Goal: Task Accomplishment & Management: Manage account settings

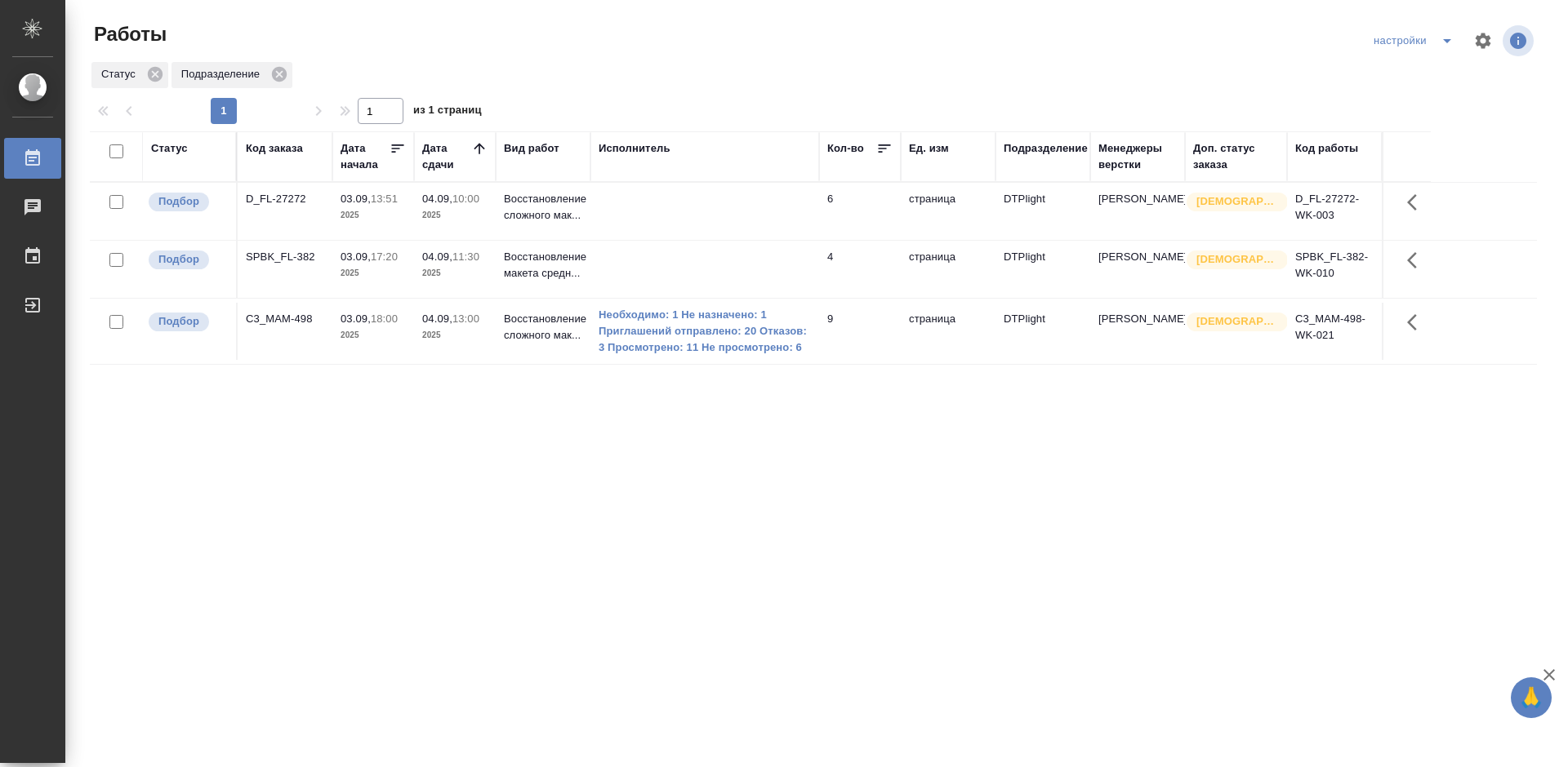
click at [277, 198] on div "D_FL-27272" at bounding box center [285, 199] width 79 height 16
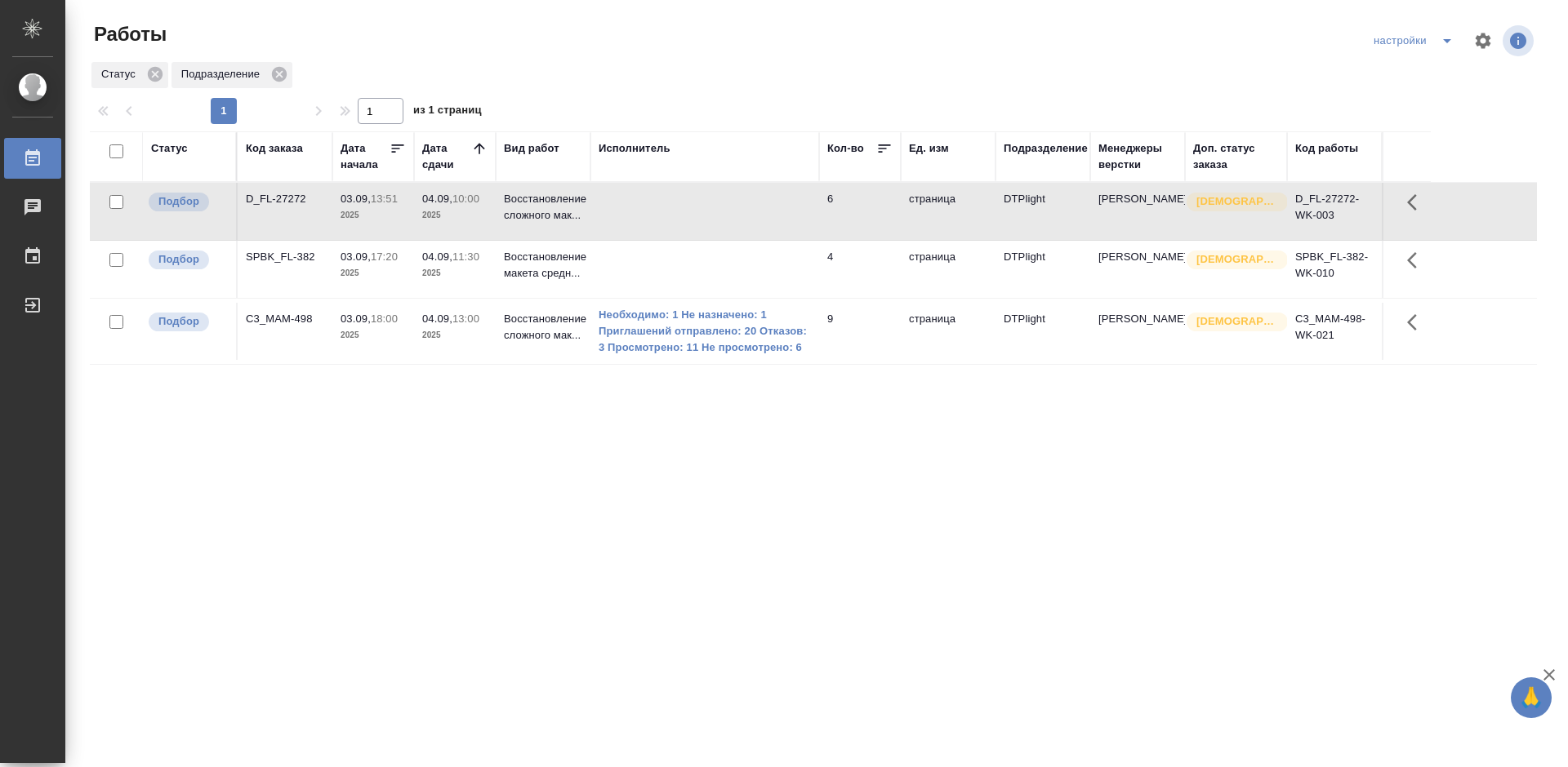
click at [277, 198] on div "D_FL-27272" at bounding box center [285, 199] width 79 height 16
click at [290, 317] on div "C3_MAM-498" at bounding box center [285, 319] width 79 height 16
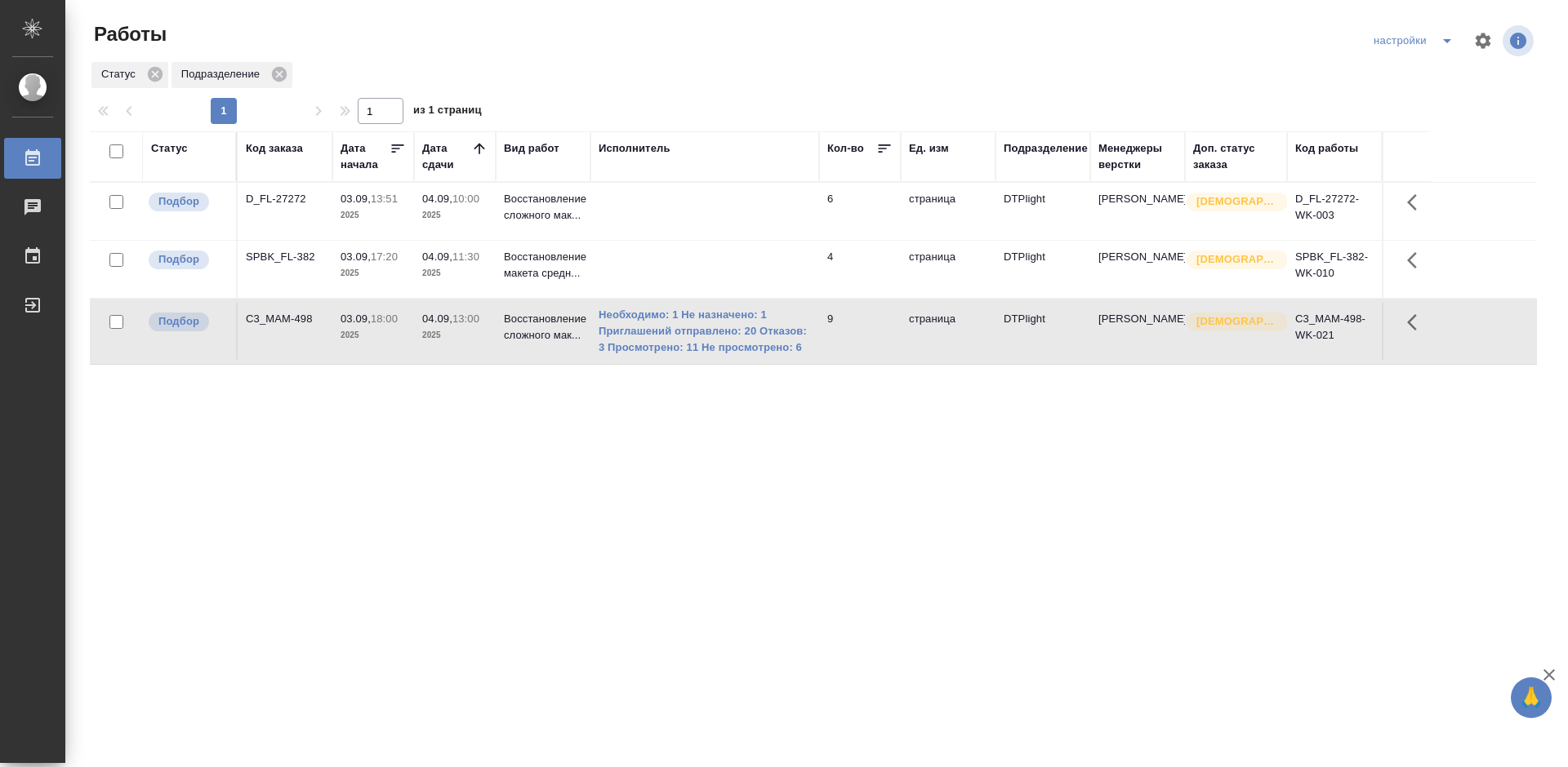
click at [290, 317] on div "C3_MAM-498" at bounding box center [285, 319] width 79 height 16
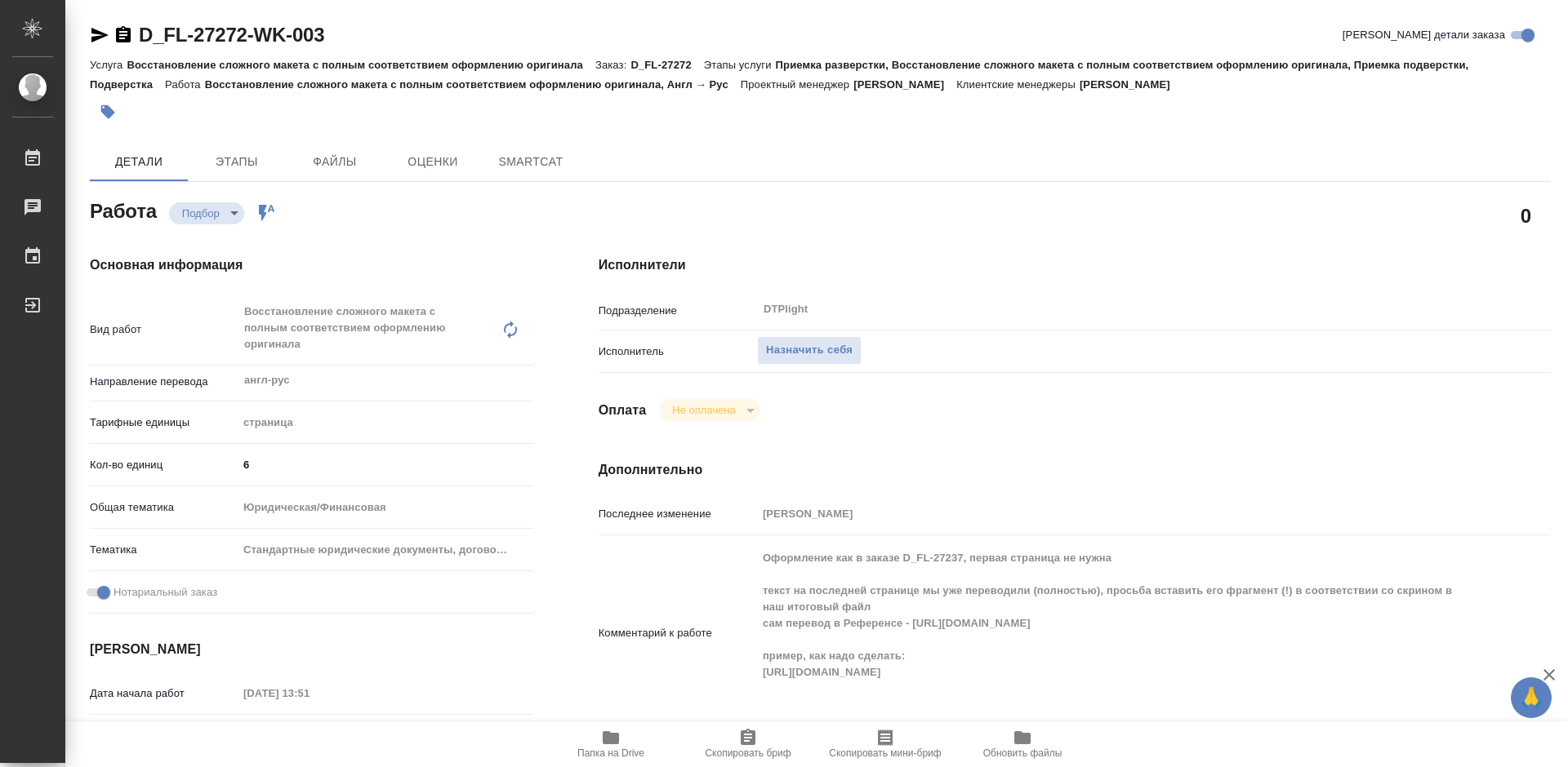
type textarea "x"
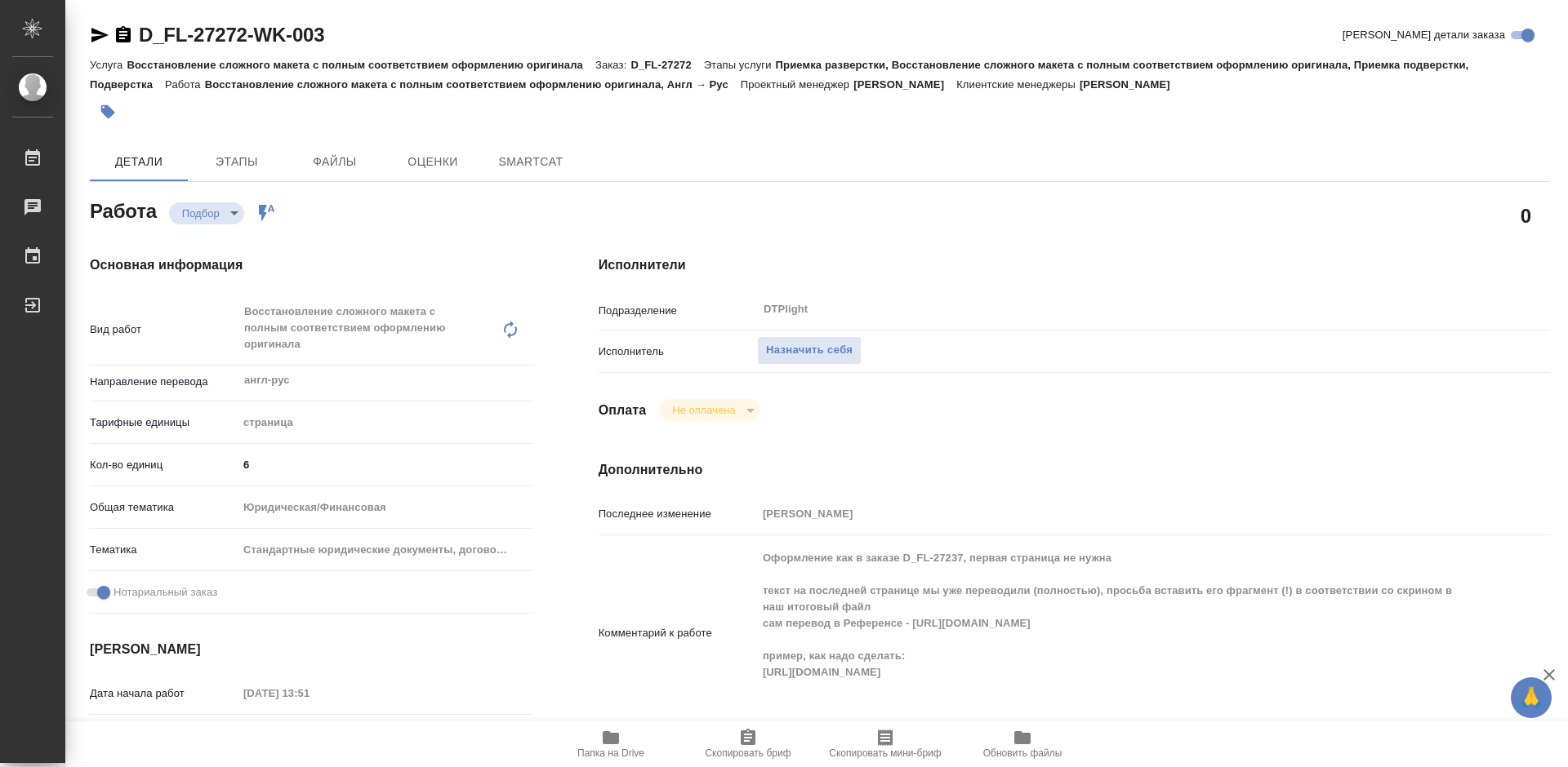
type textarea "x"
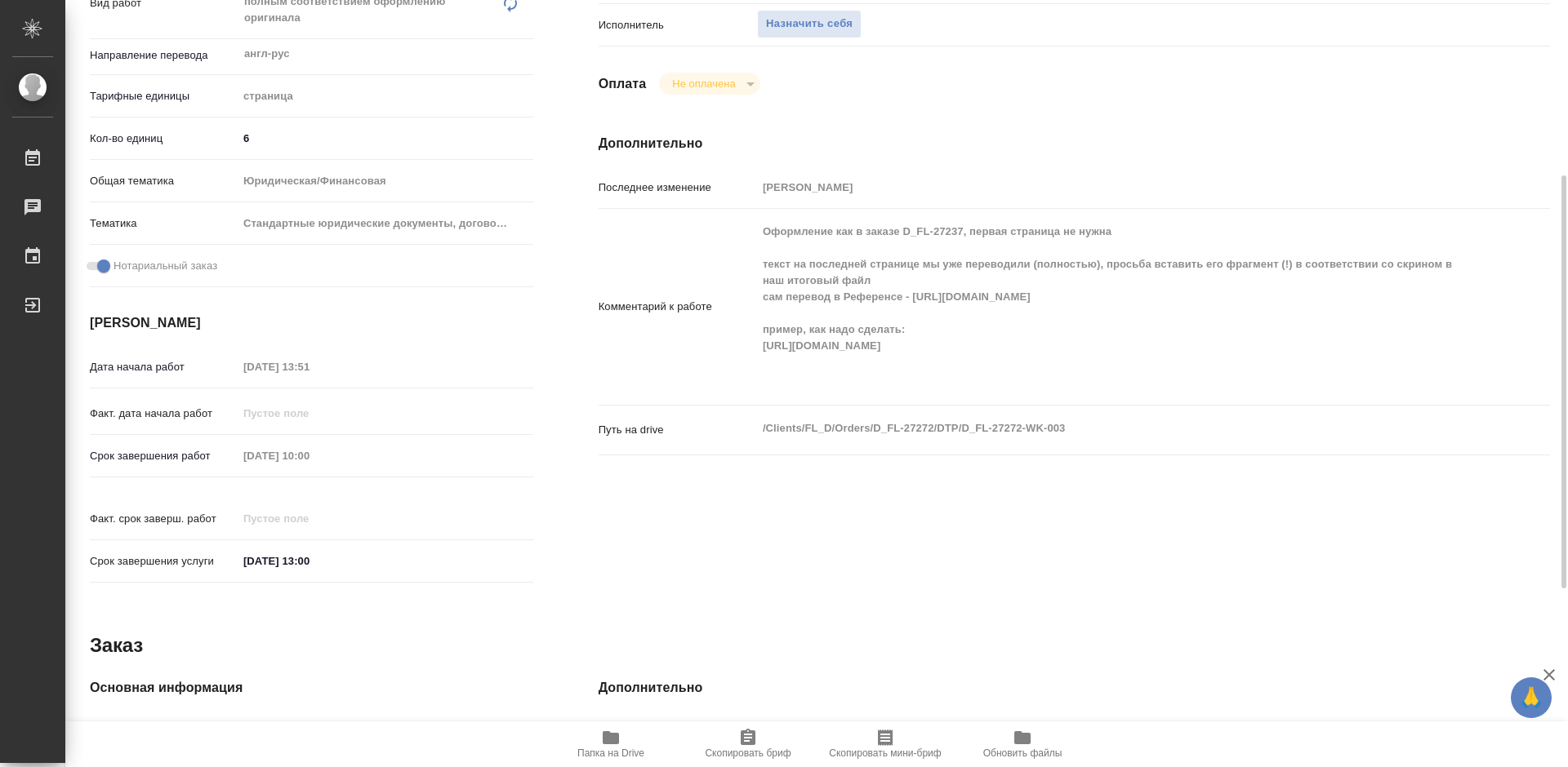
type textarea "x"
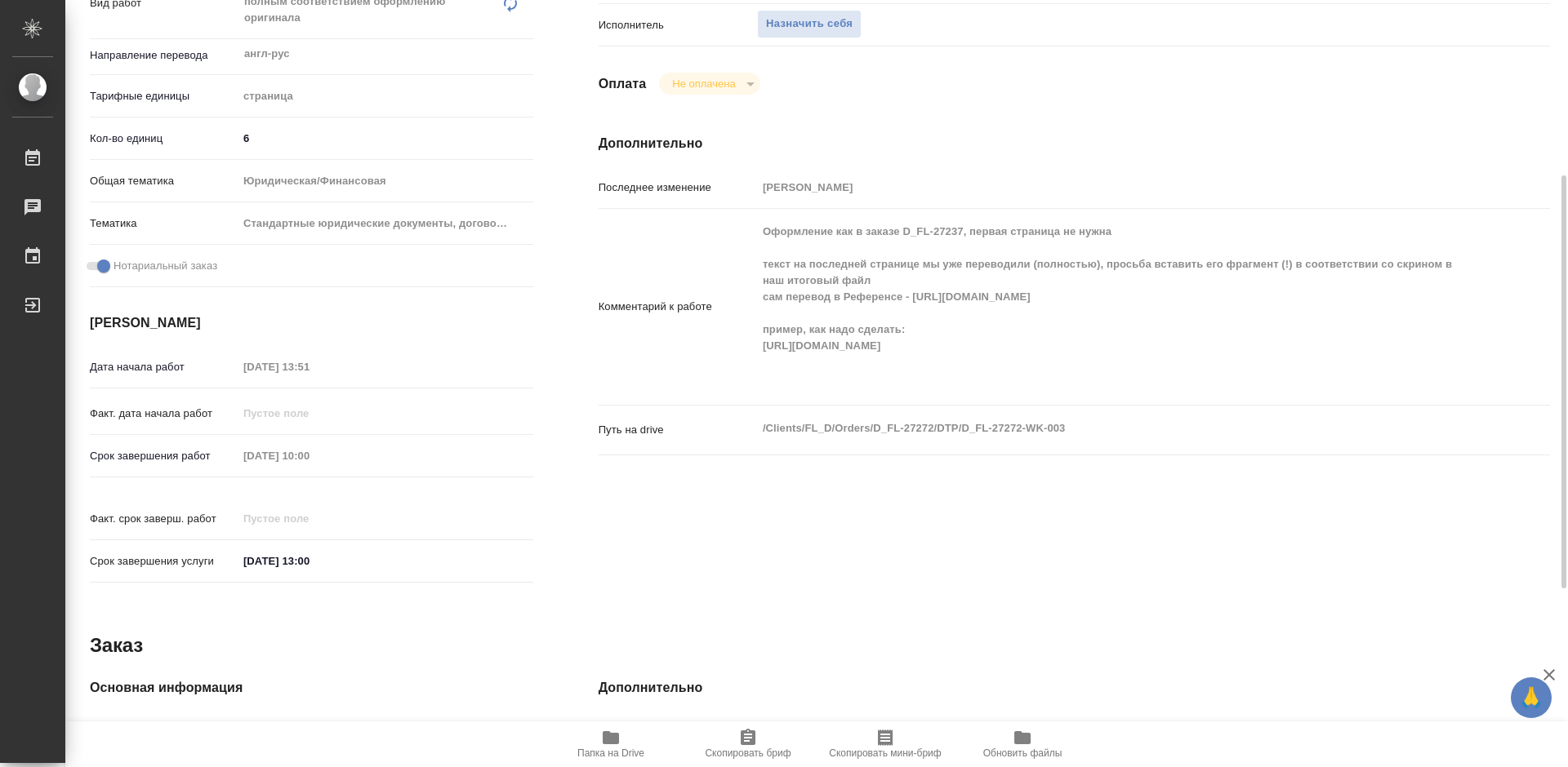
scroll to position [571, 0]
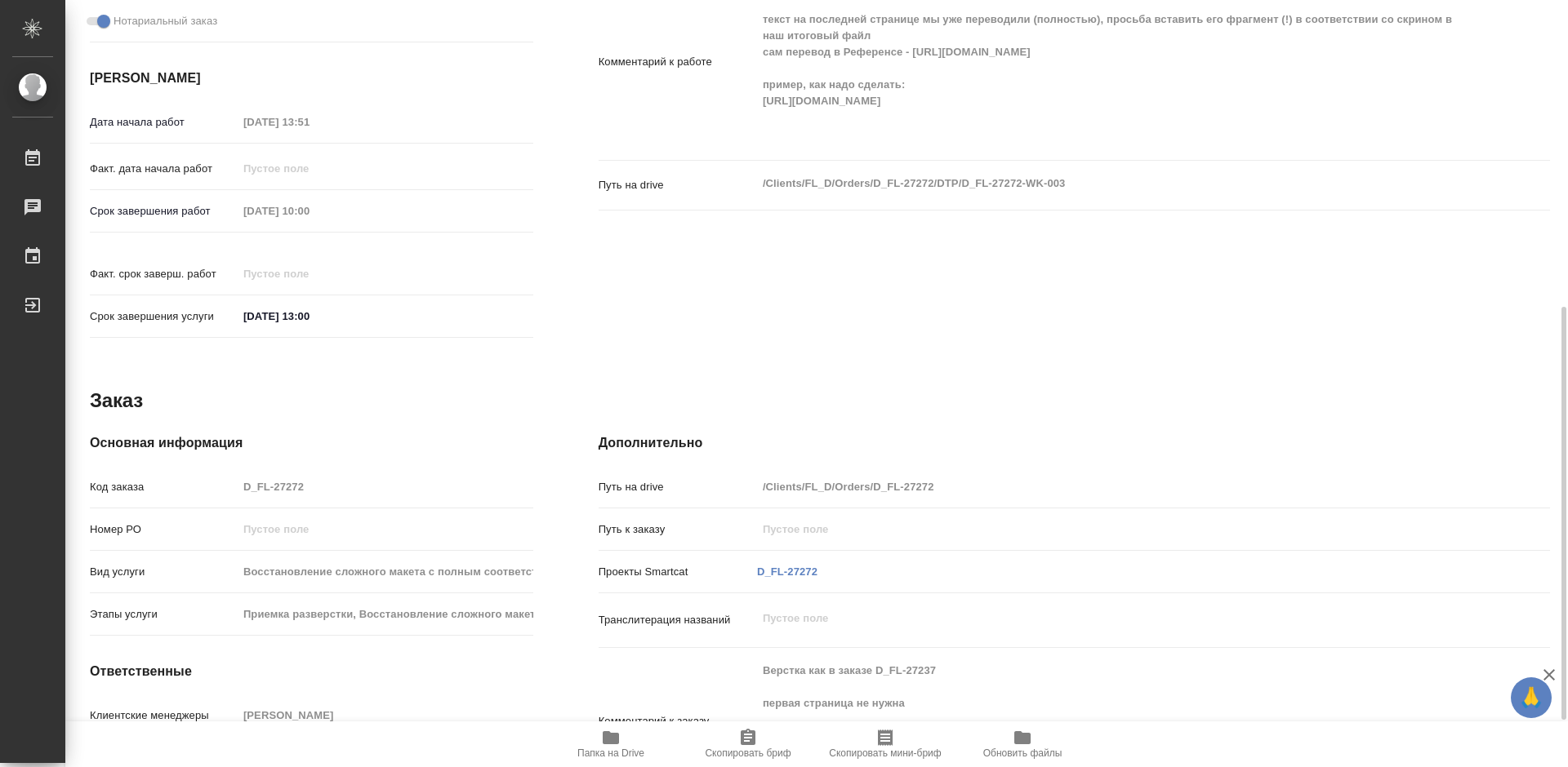
type textarea "x"
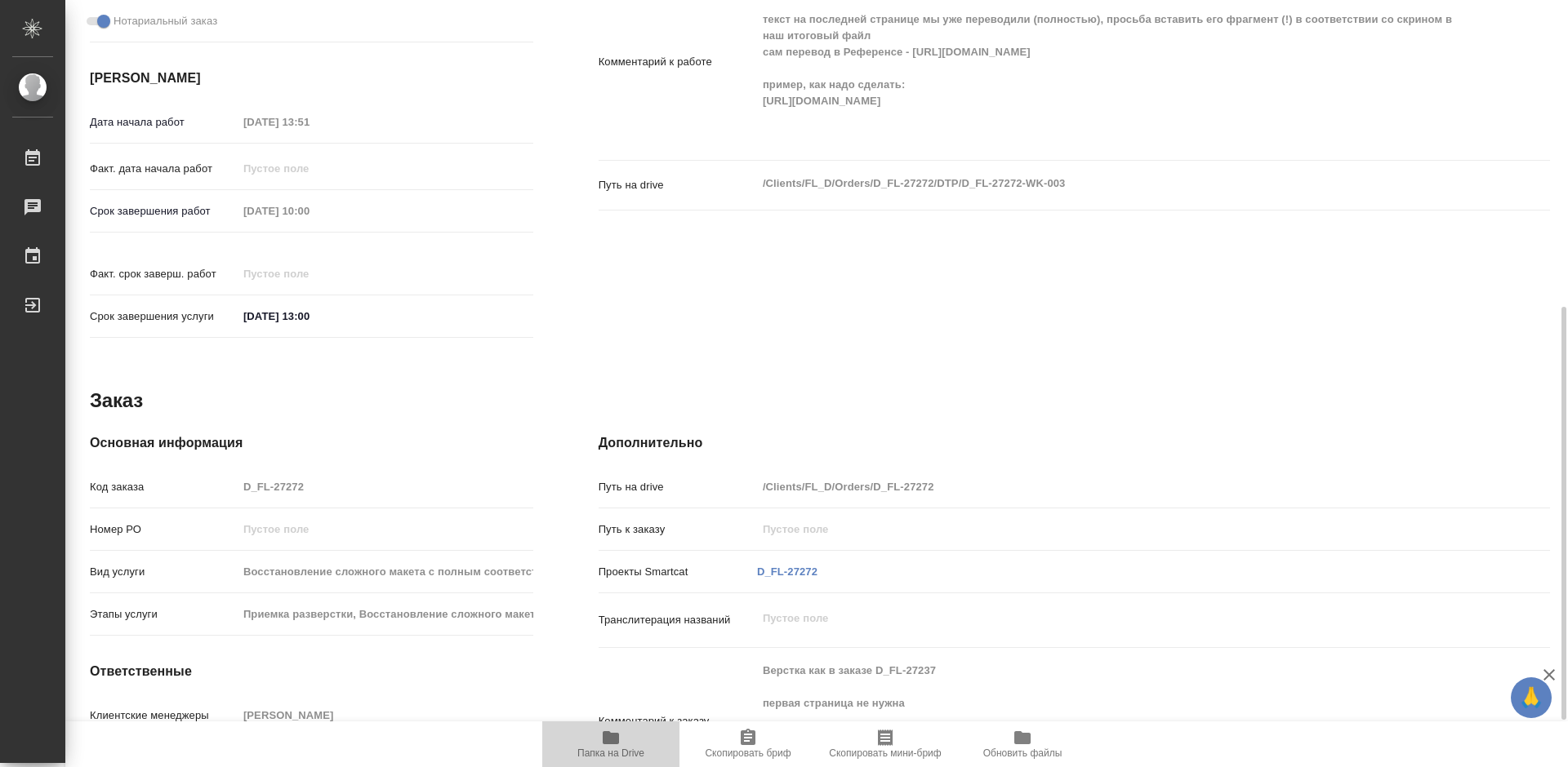
click at [622, 749] on span "Папка на Drive" at bounding box center [611, 753] width 67 height 11
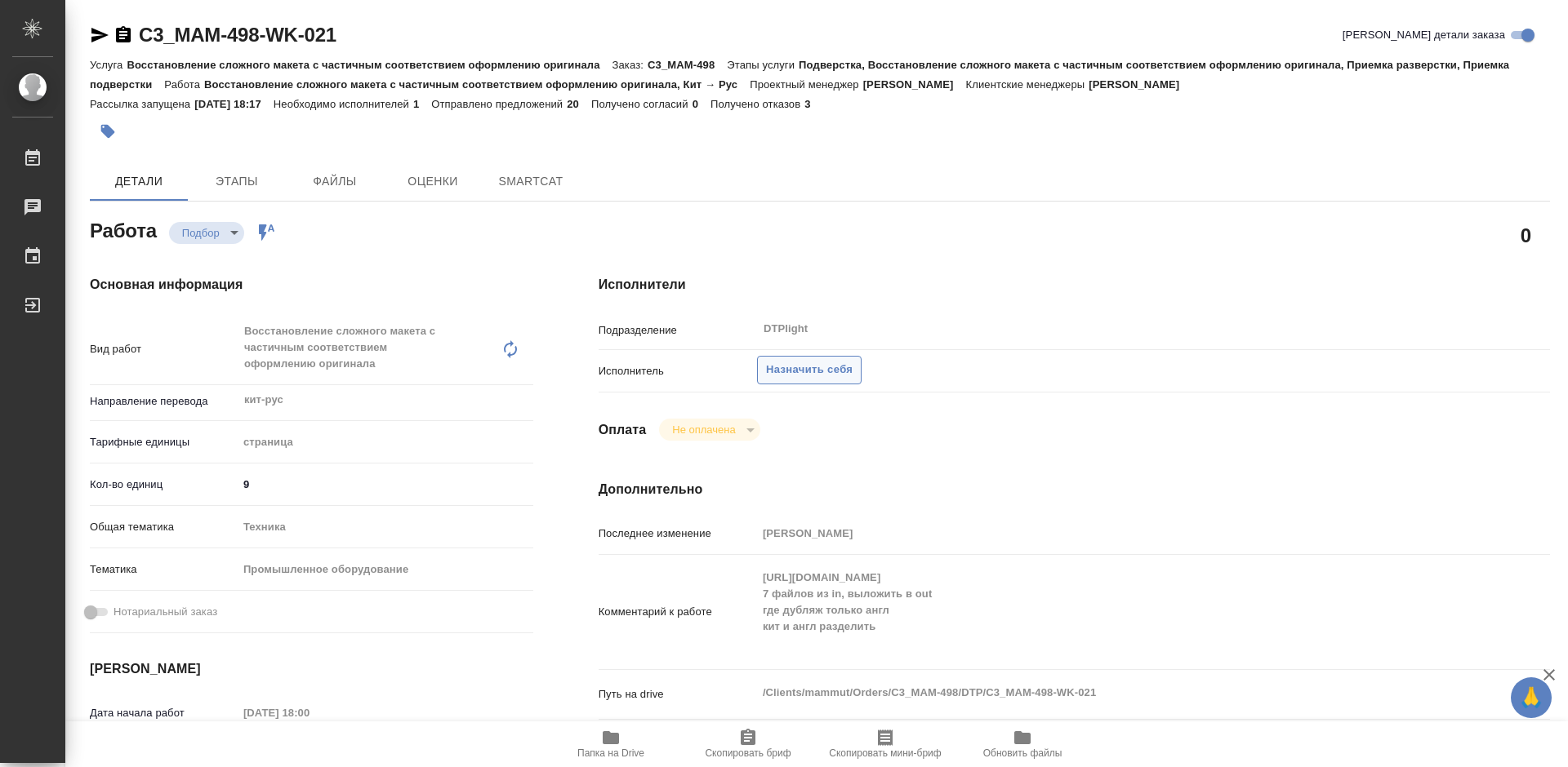
type textarea "x"
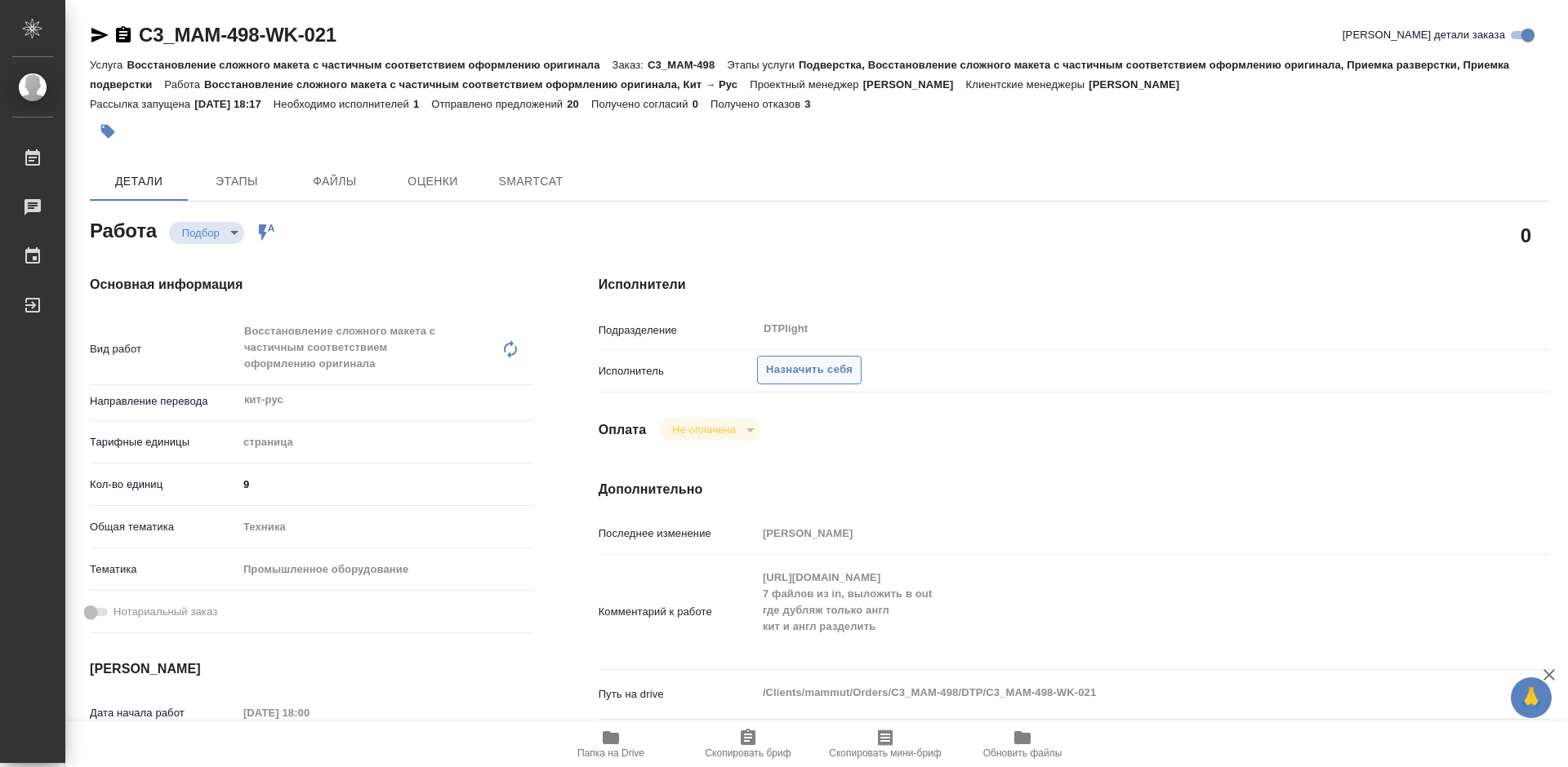
type textarea "x"
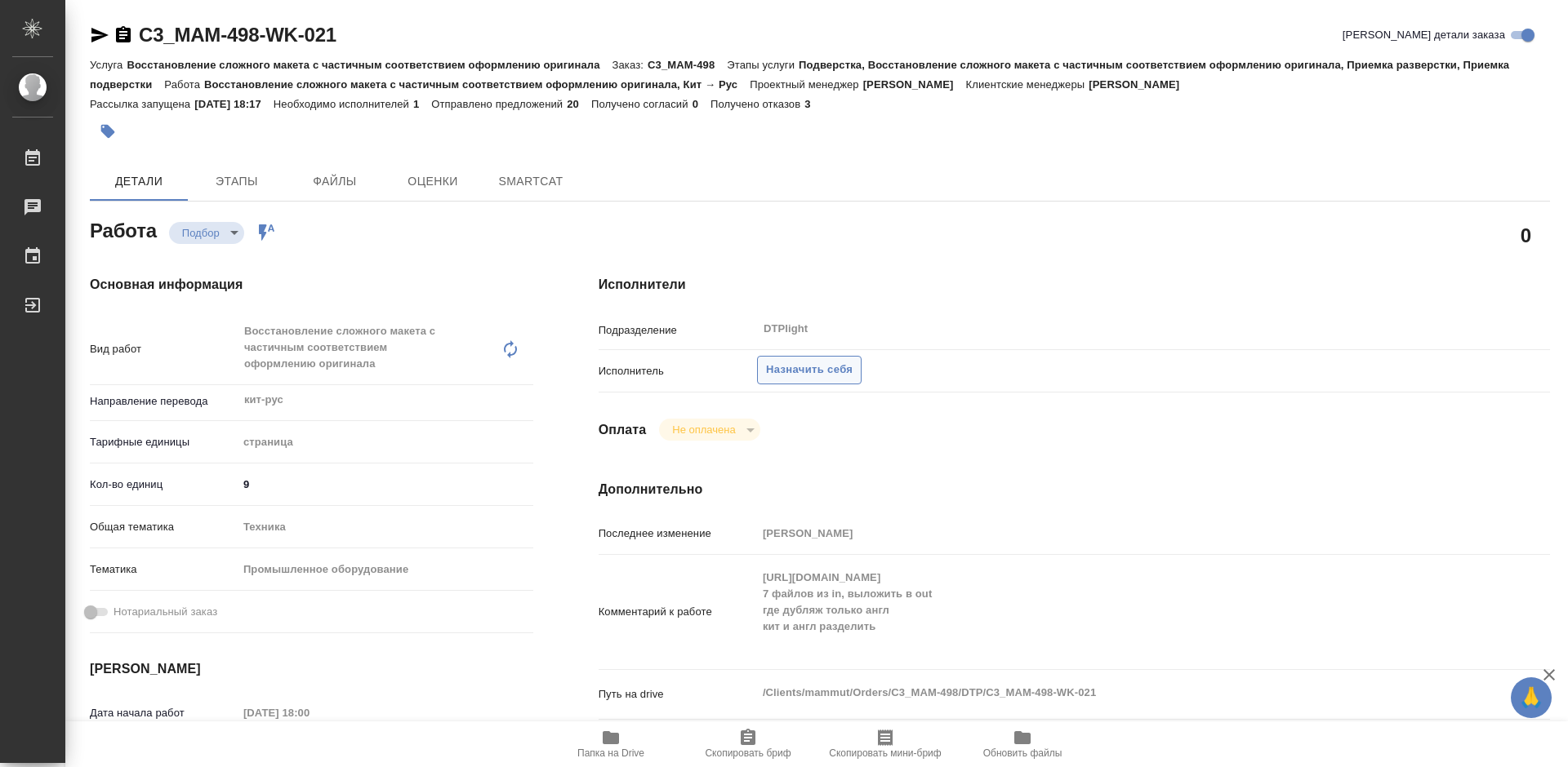
type textarea "x"
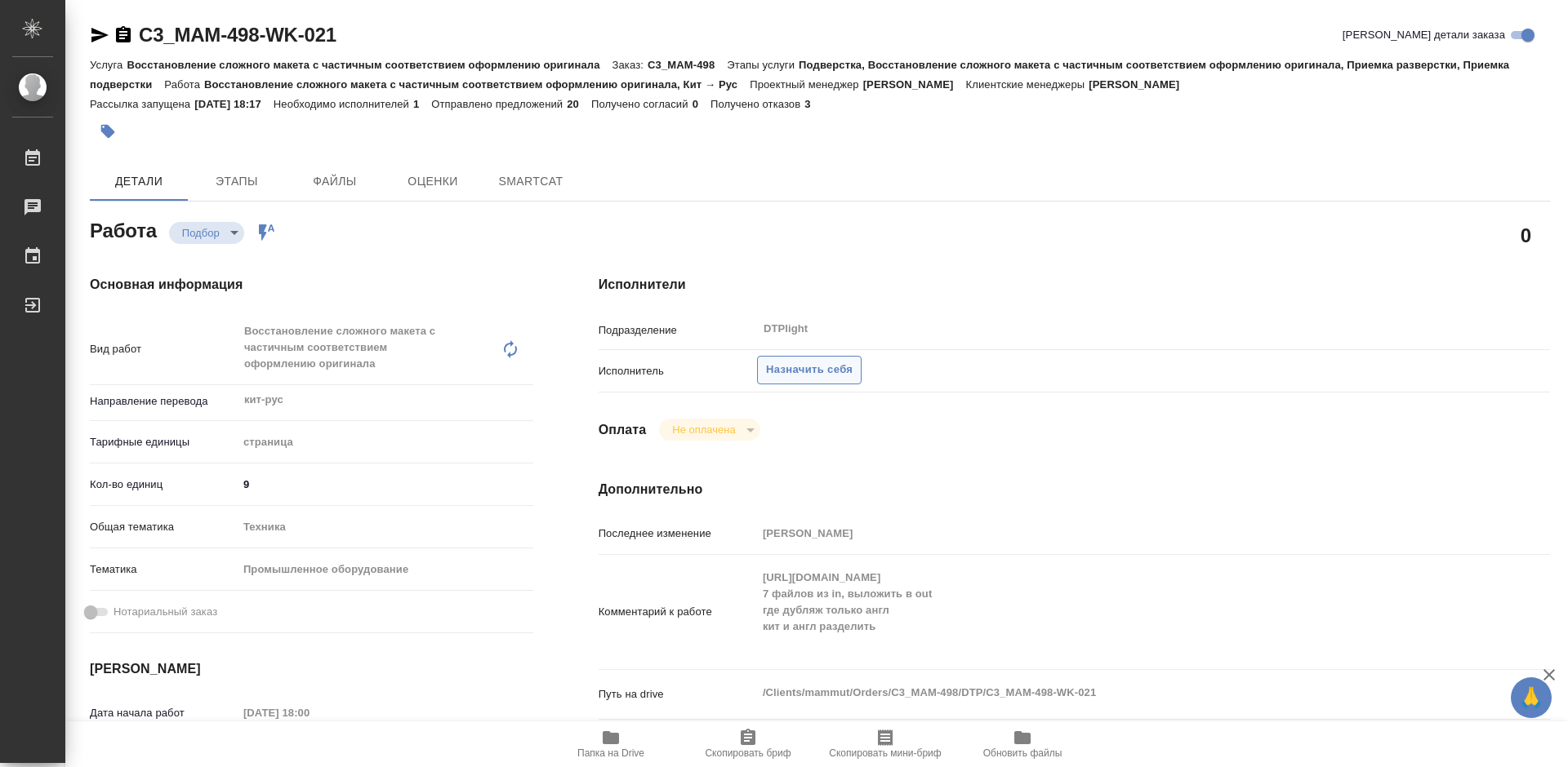
type textarea "x"
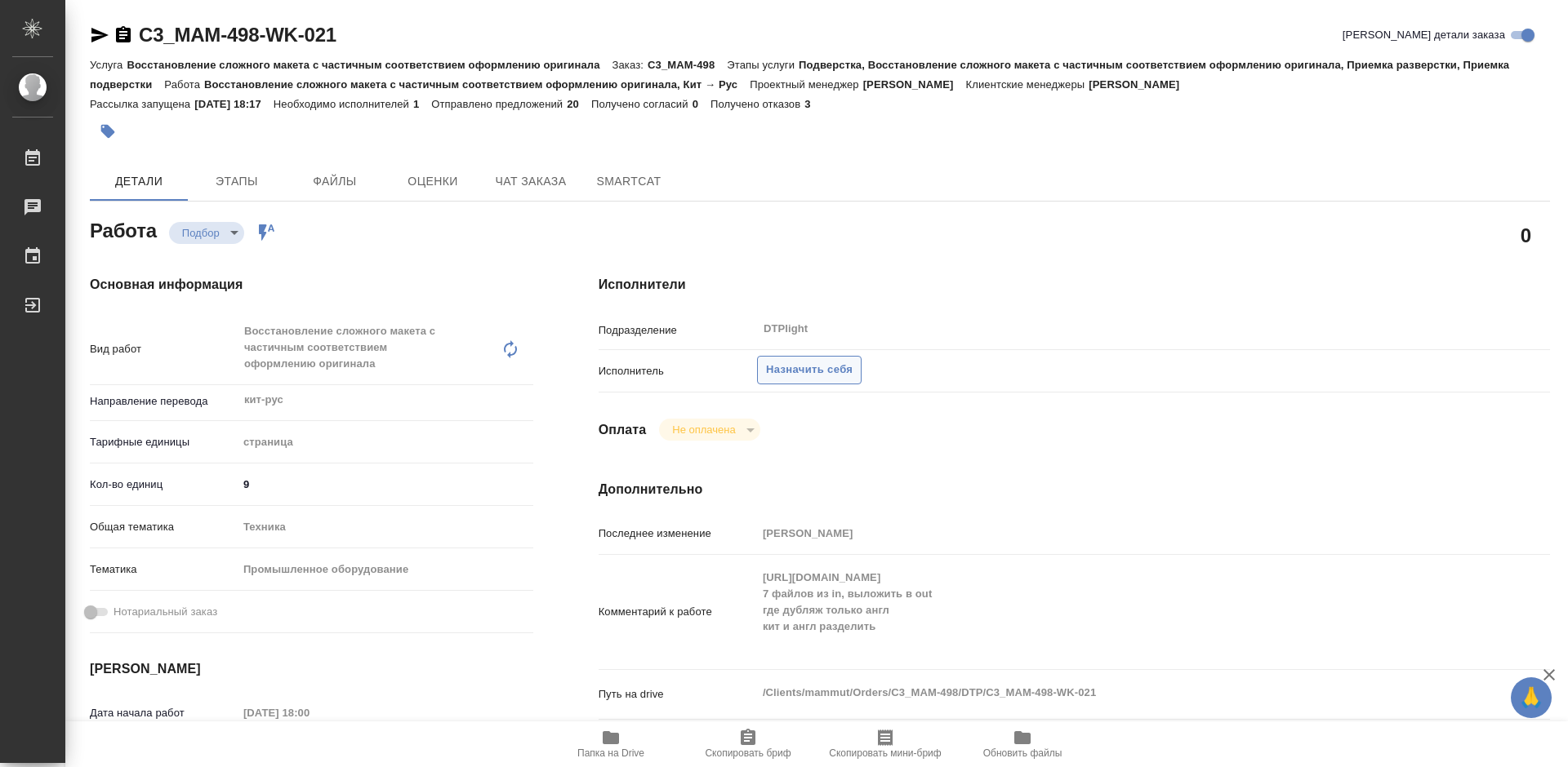
type textarea "x"
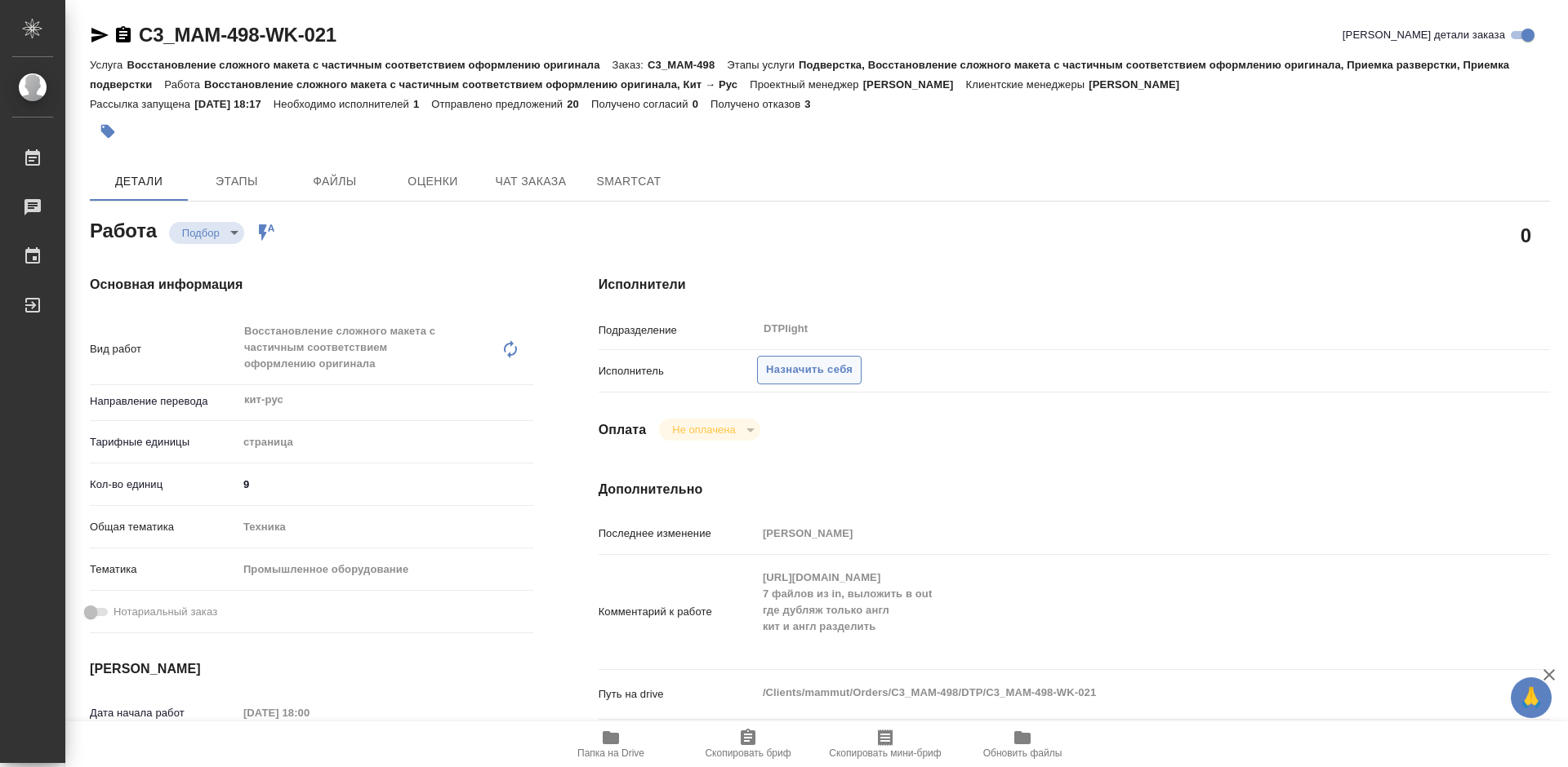
type textarea "x"
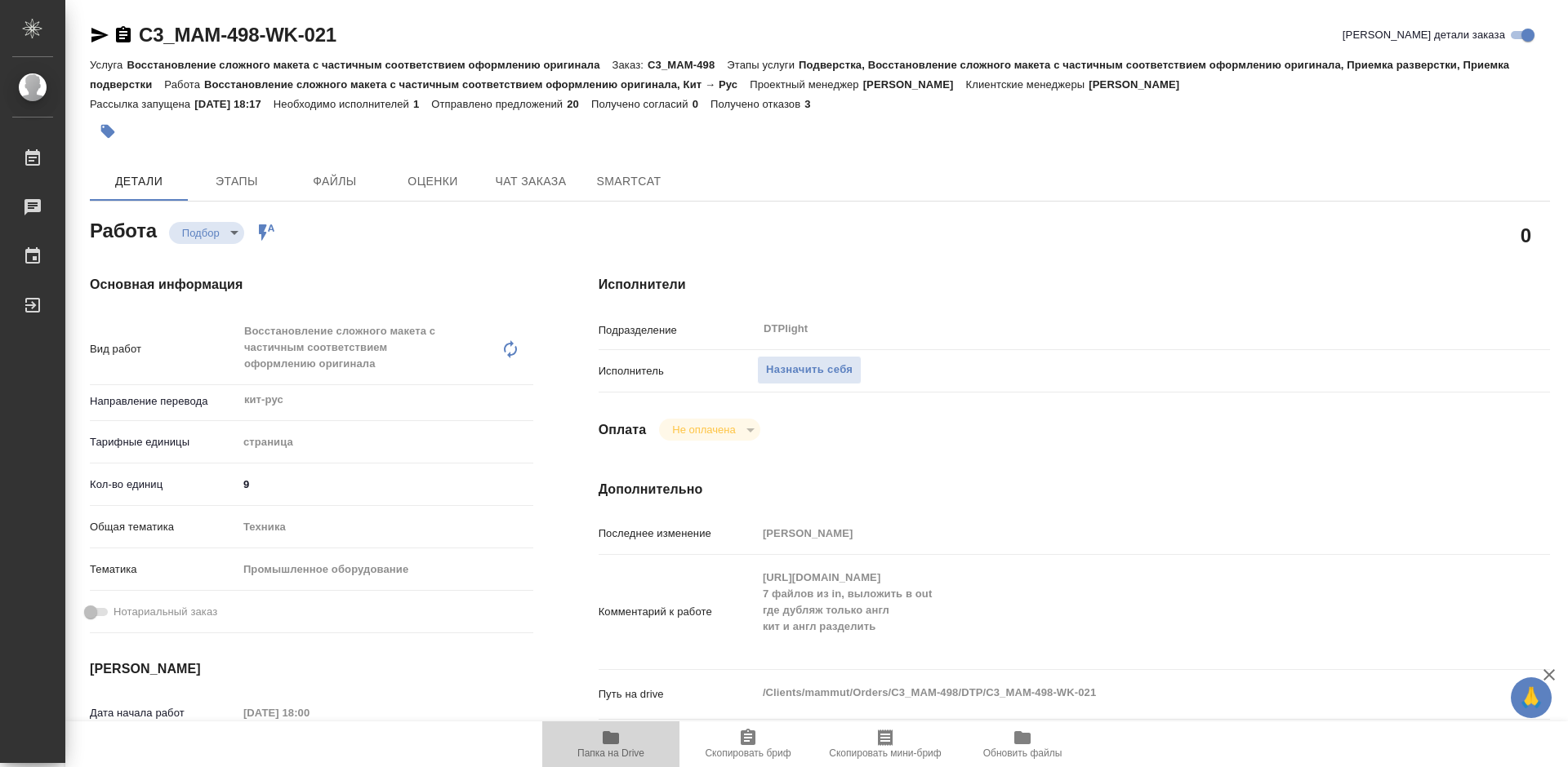
click at [609, 739] on icon "button" at bounding box center [611, 738] width 16 height 13
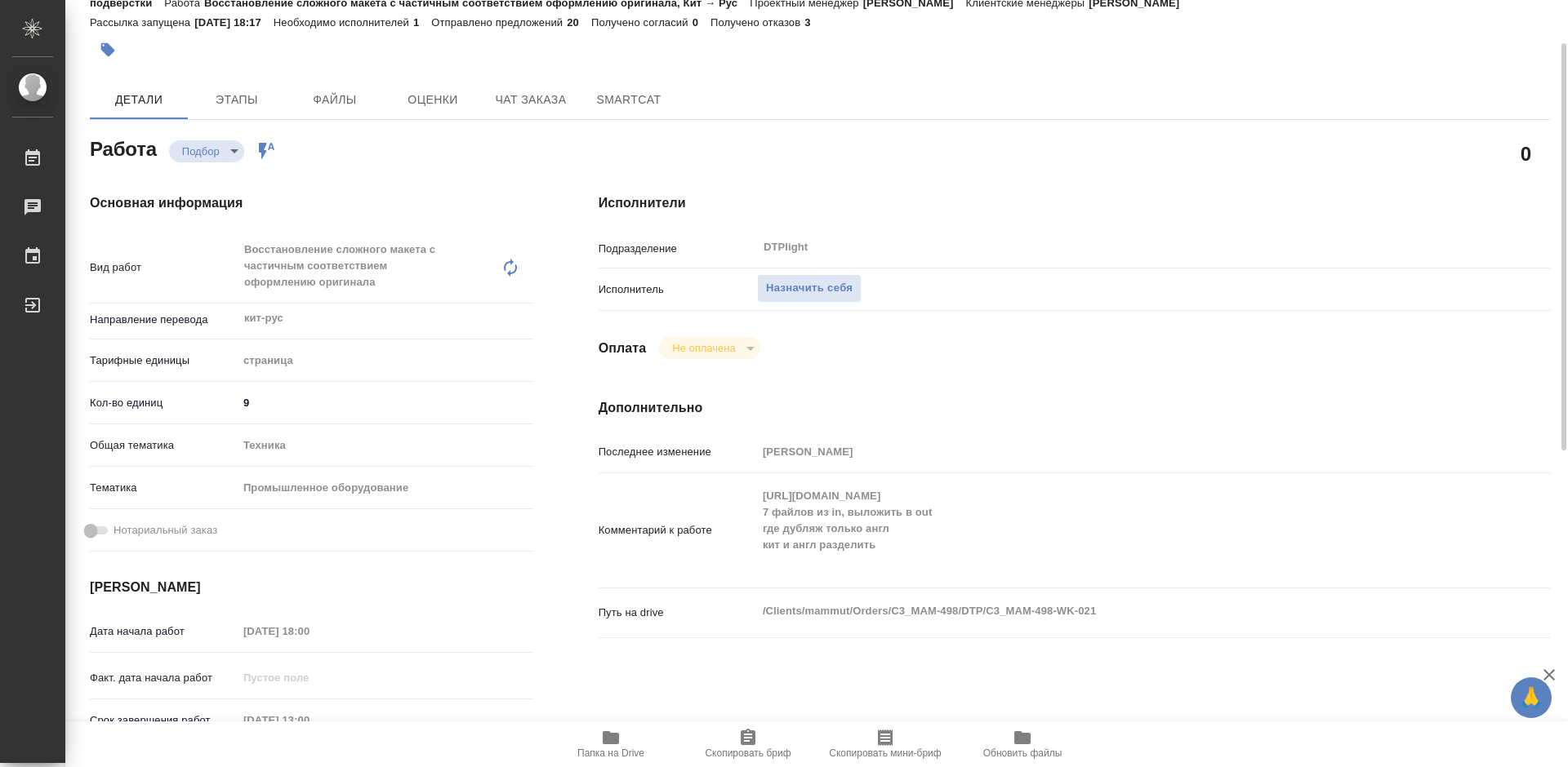
scroll to position [163, 0]
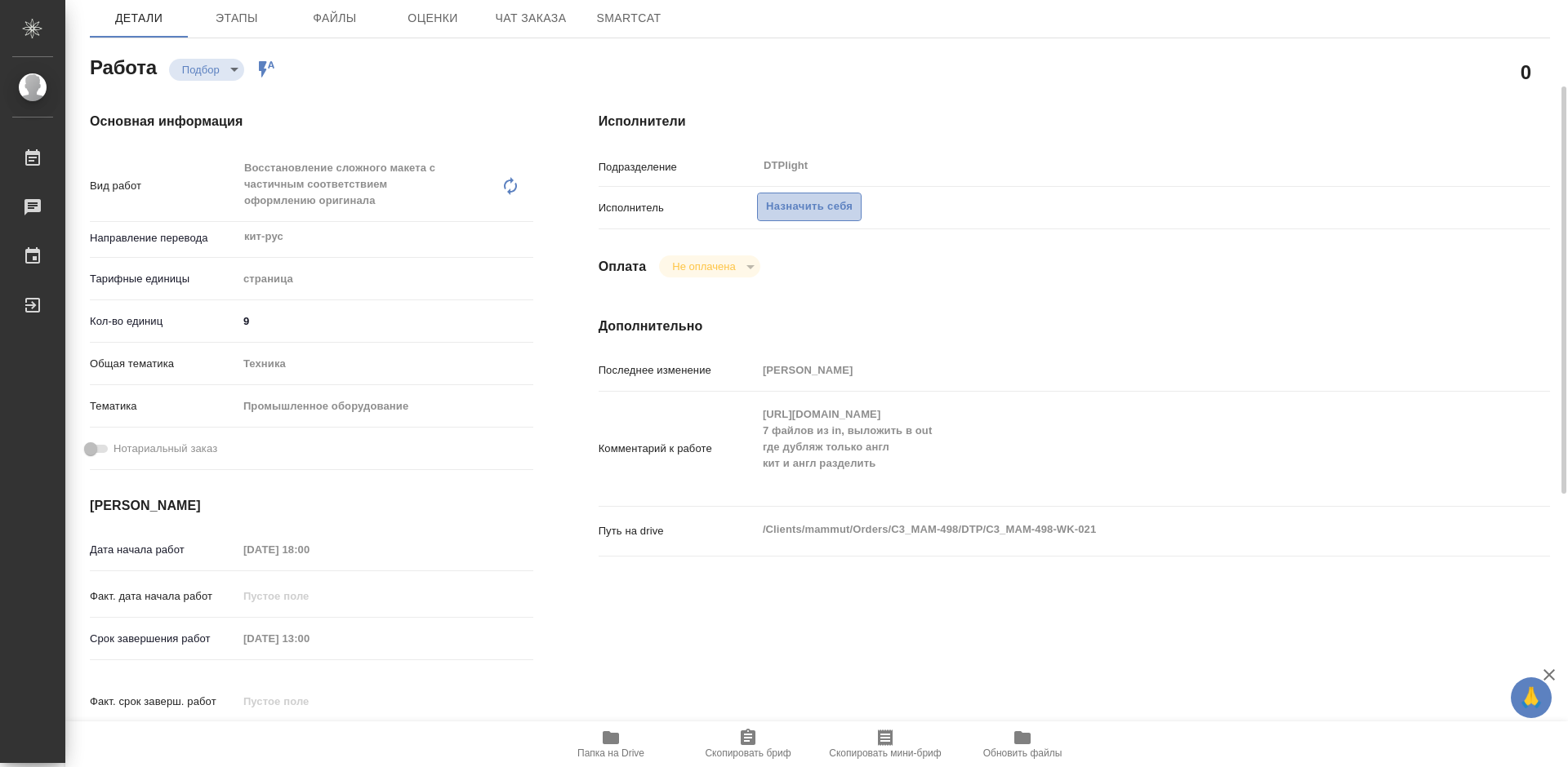
click at [812, 203] on span "Назначить себя" at bounding box center [809, 207] width 86 height 19
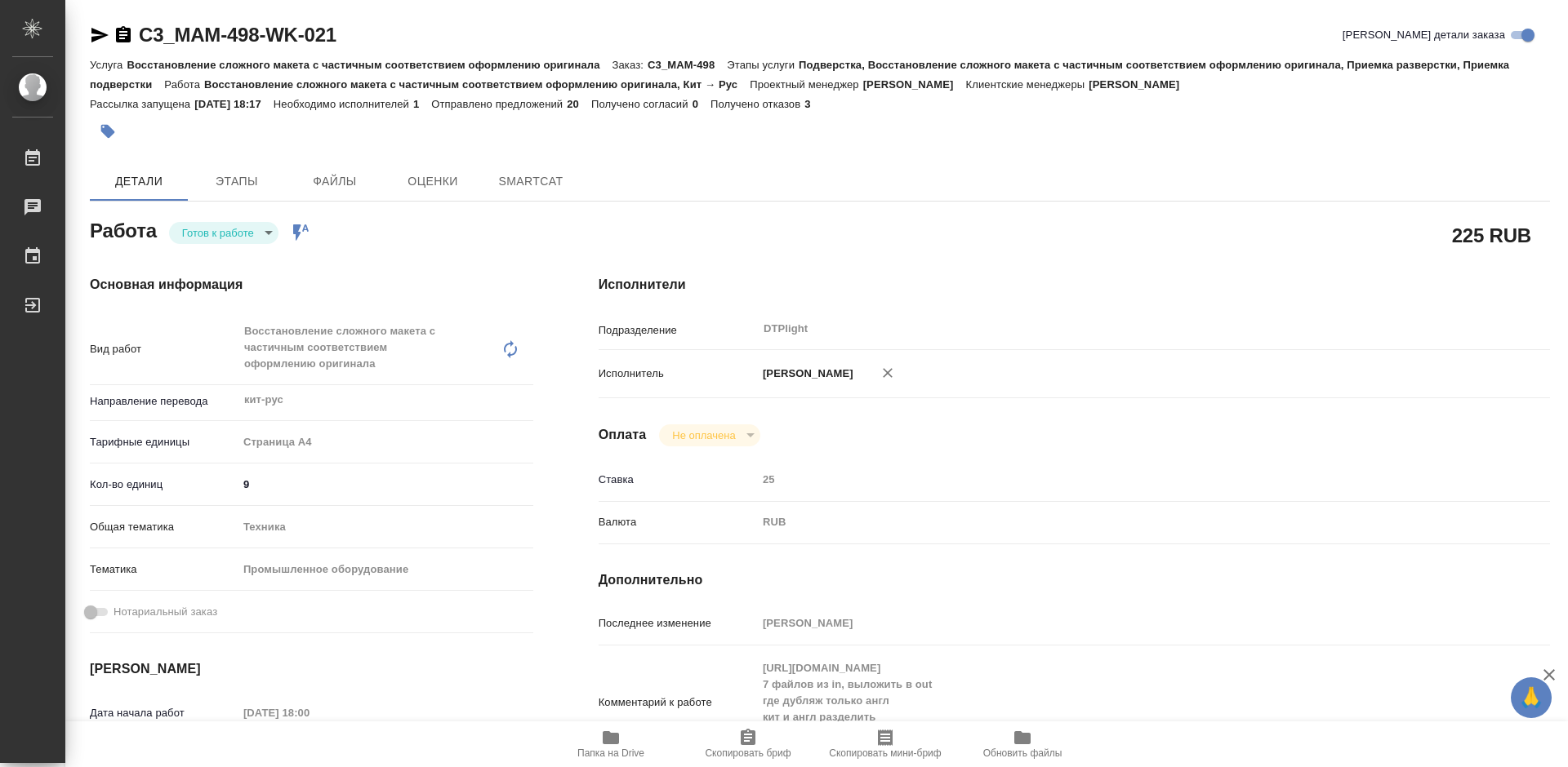
type textarea "x"
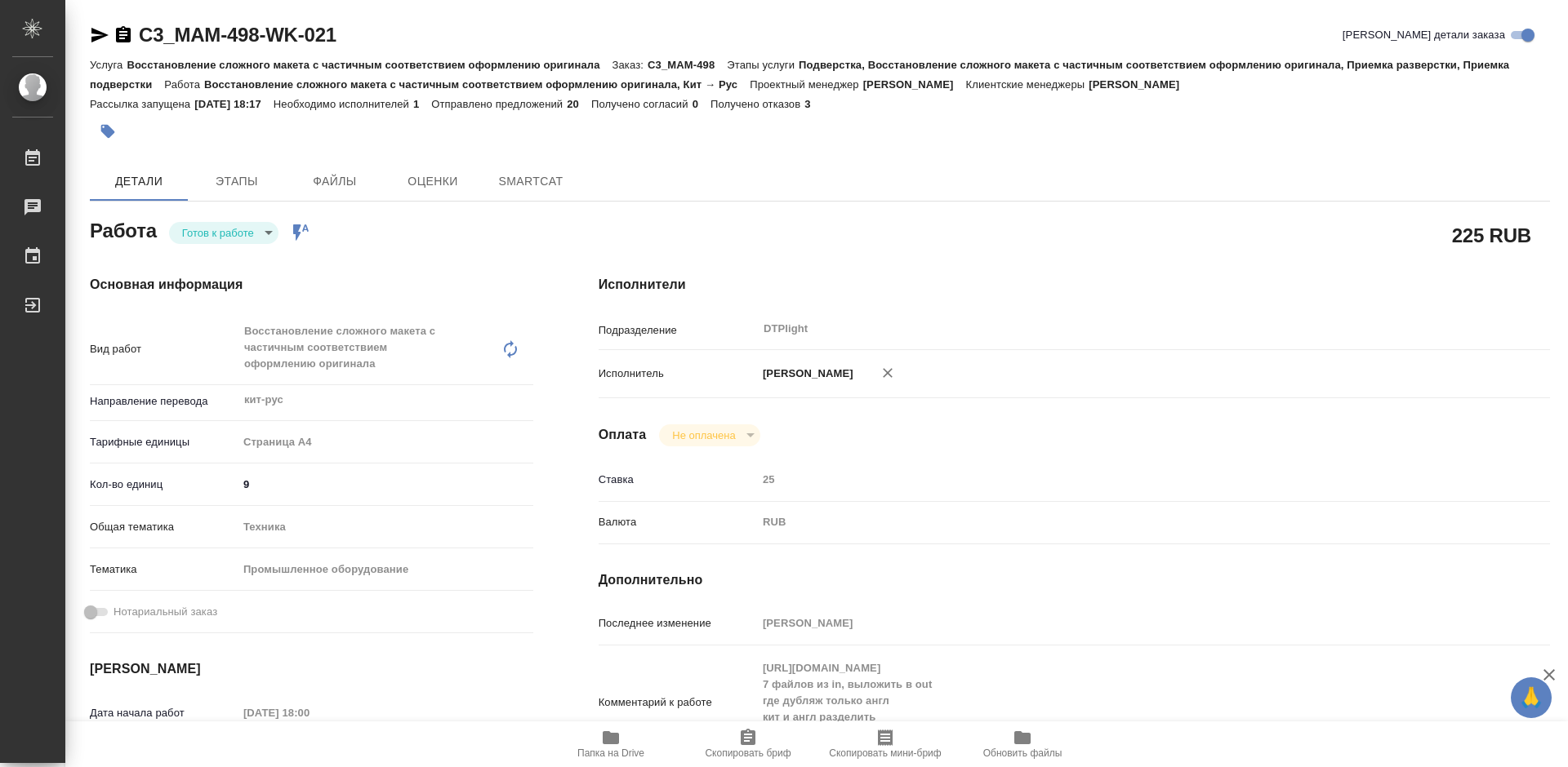
type textarea "x"
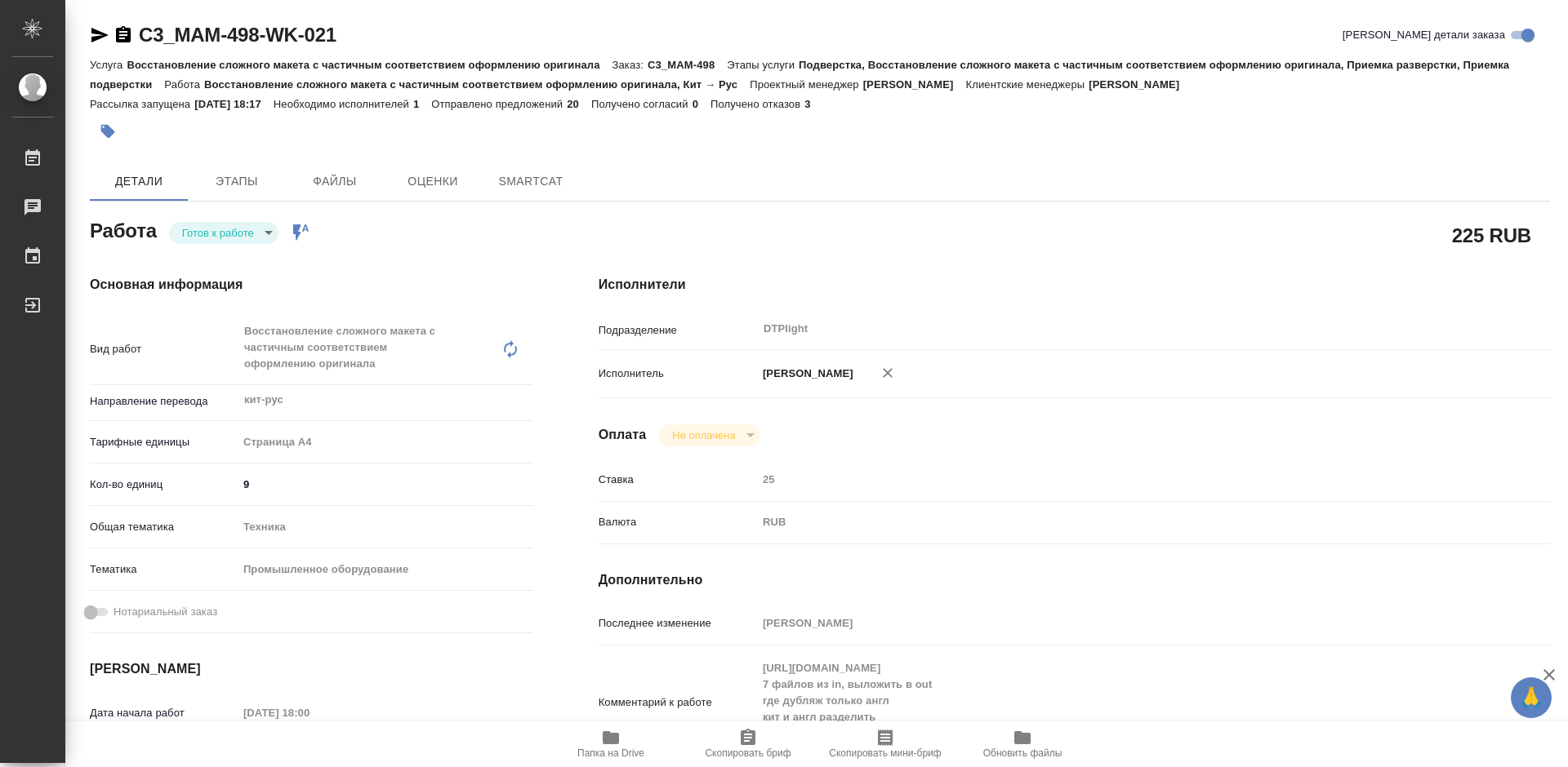
type textarea "x"
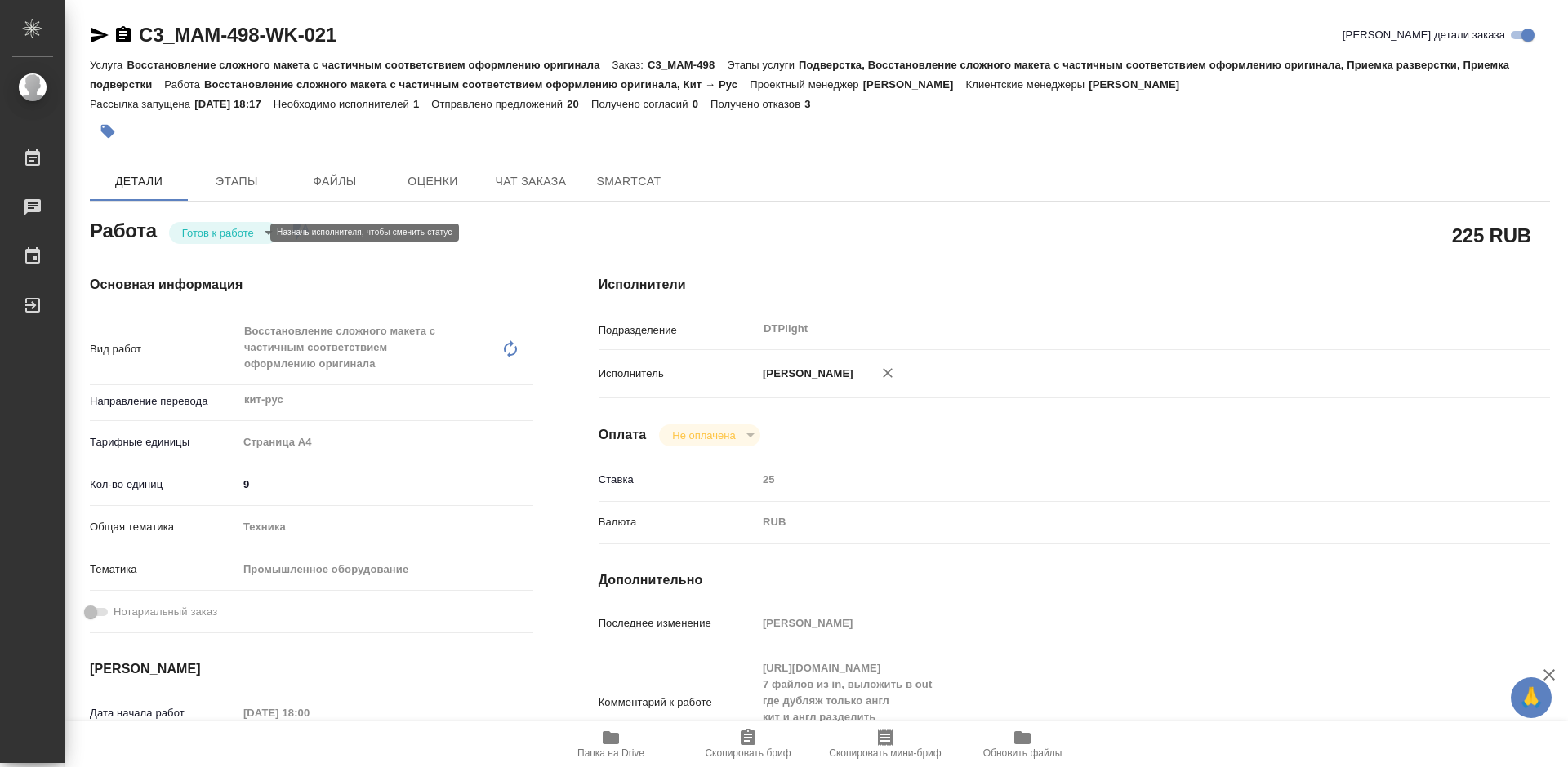
click at [214, 234] on body "🙏 .cls-1 fill:#fff; AWATERA Tretyakova Mariya Работы Чаты График Выйти C3_MAM-4…" at bounding box center [784, 384] width 1568 height 767
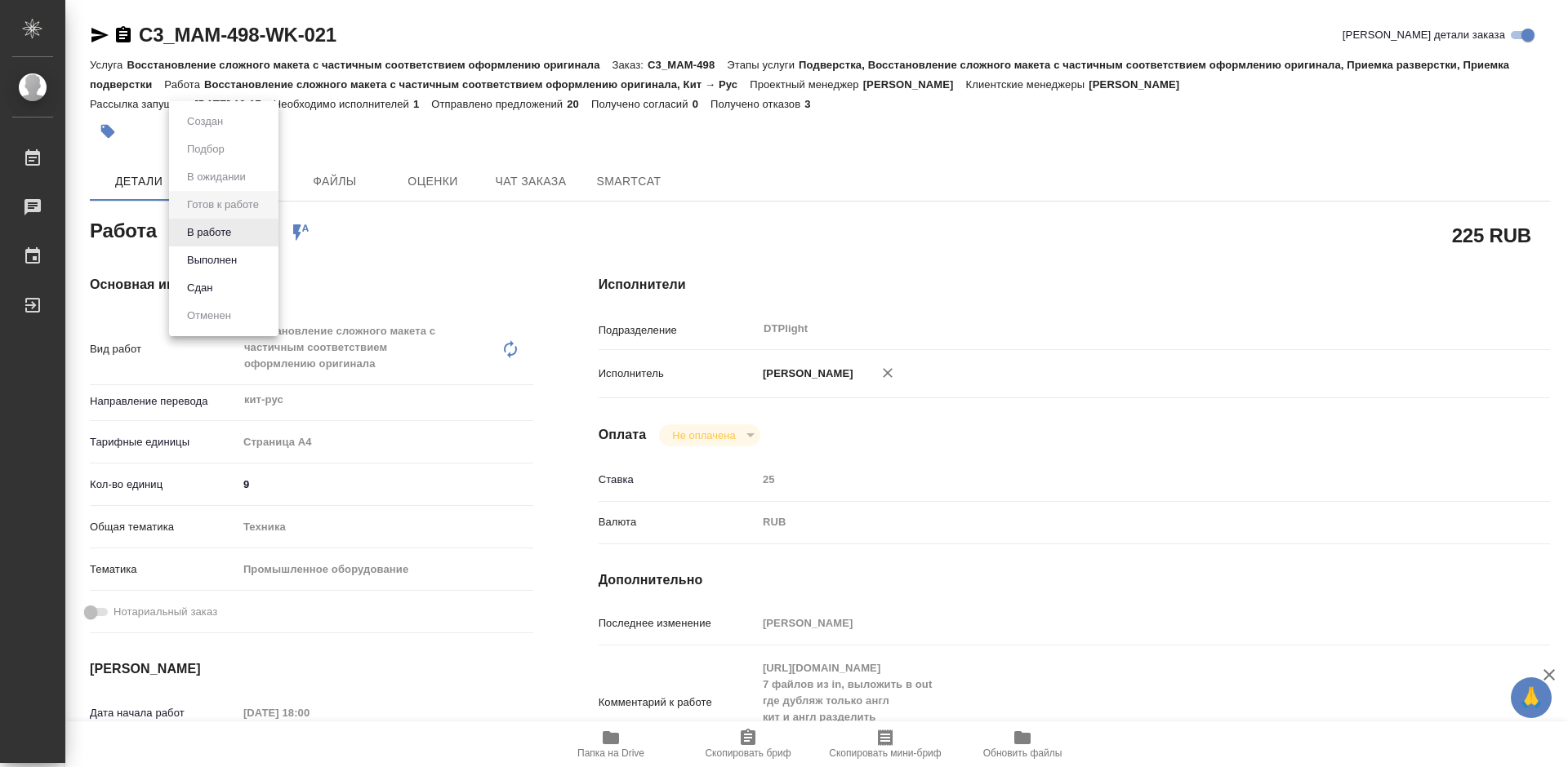
type textarea "x"
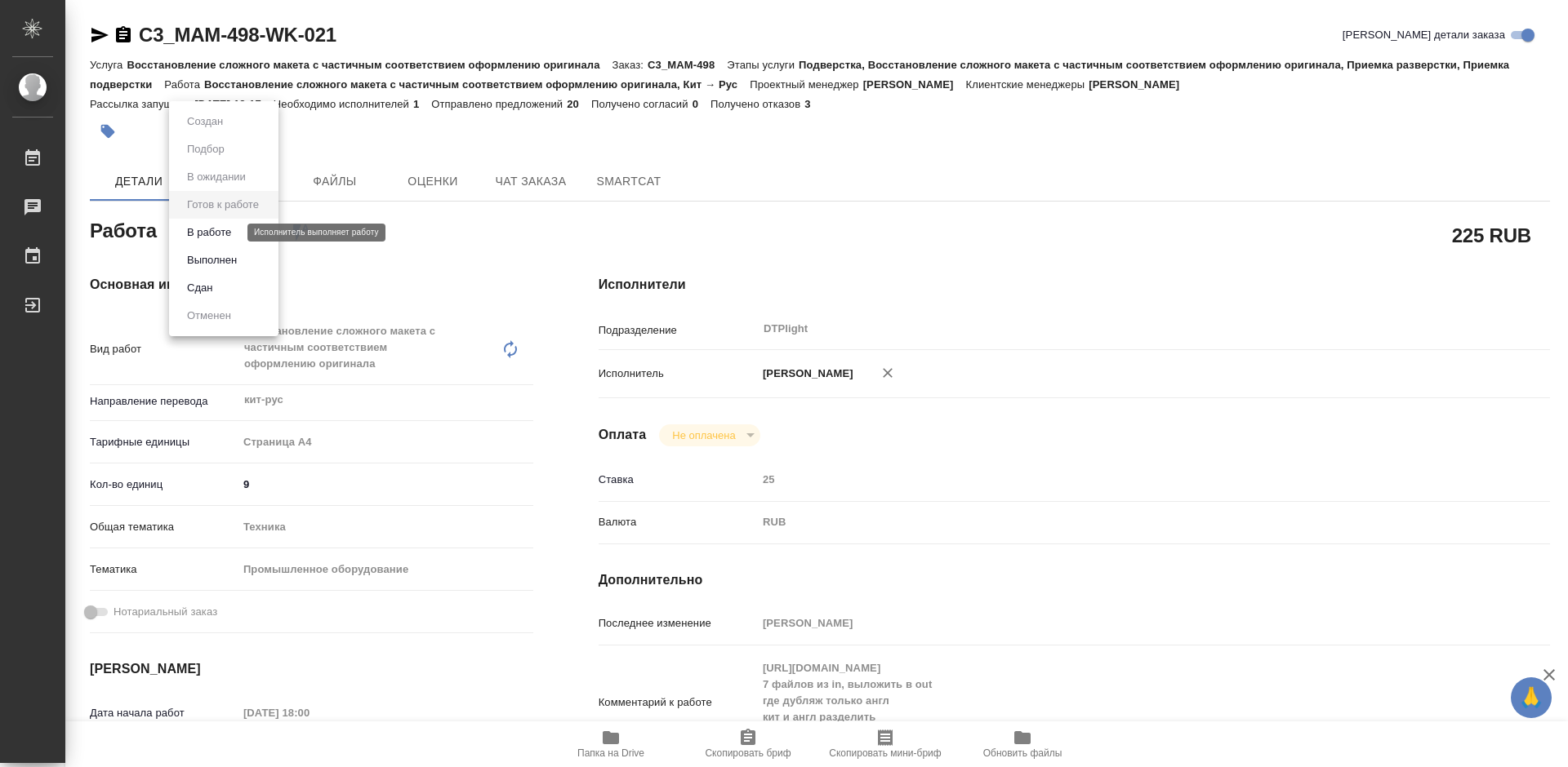
type textarea "x"
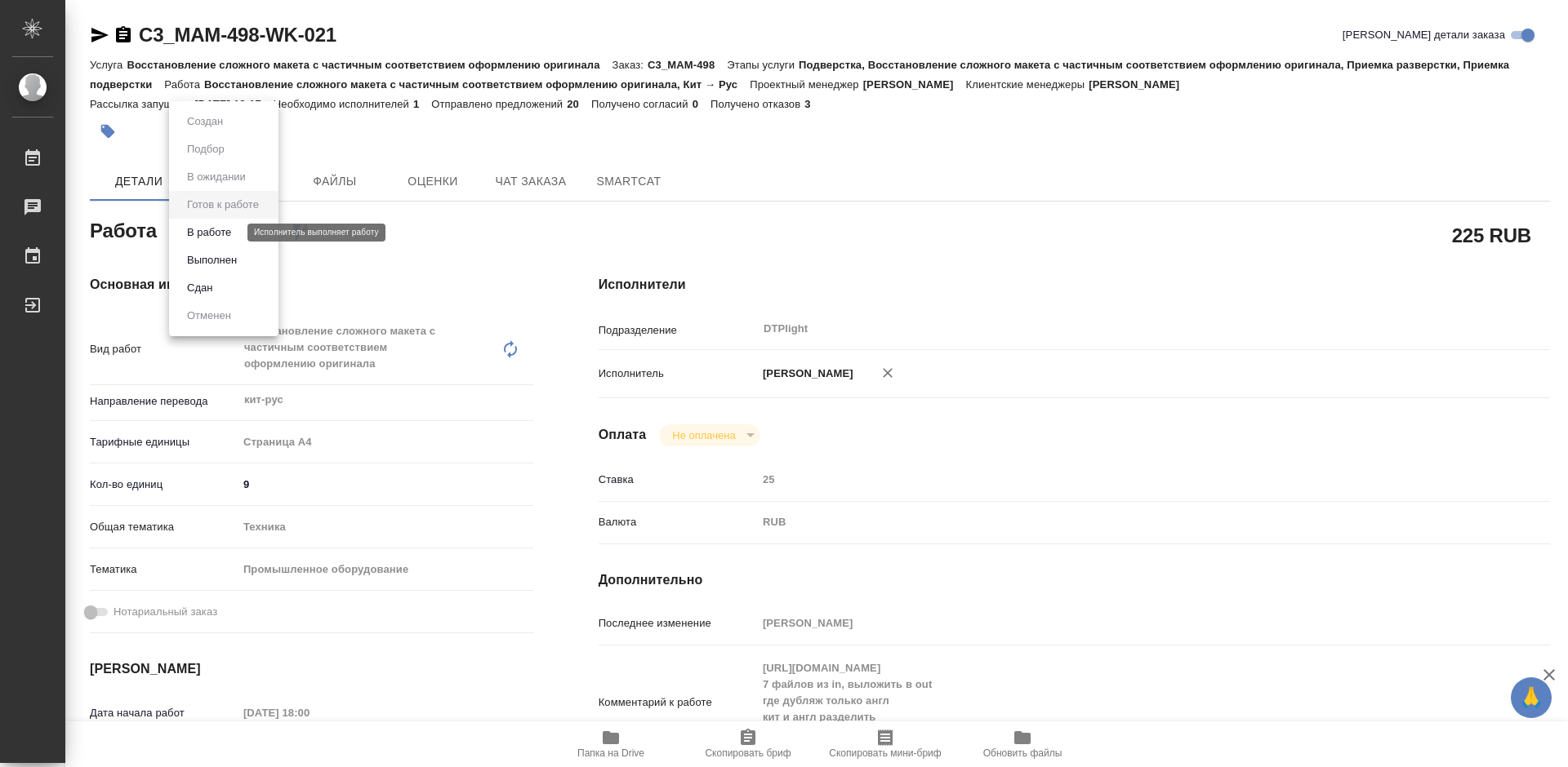
click at [236, 231] on button "В работе" at bounding box center [208, 233] width 53 height 18
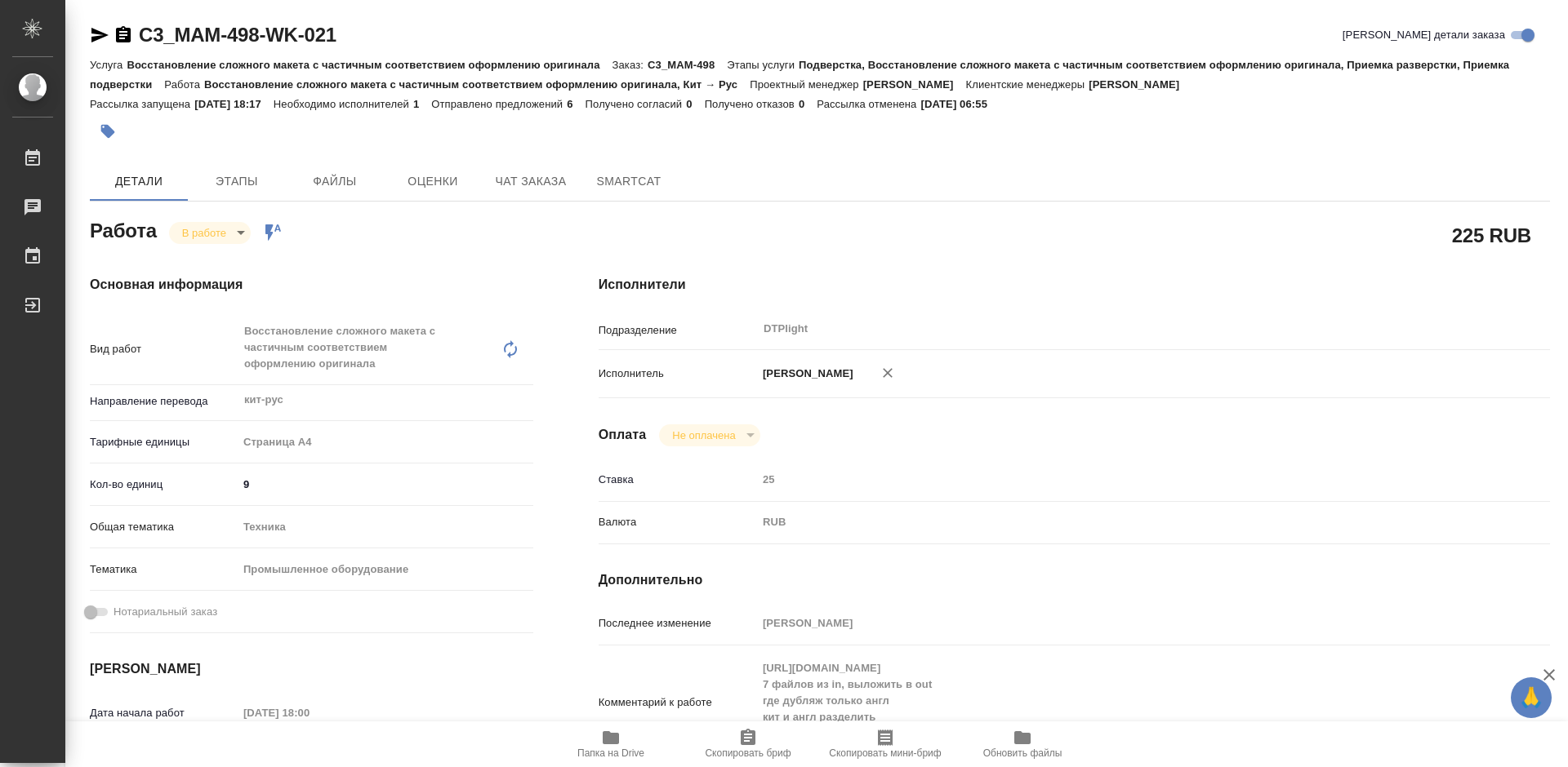
type textarea "x"
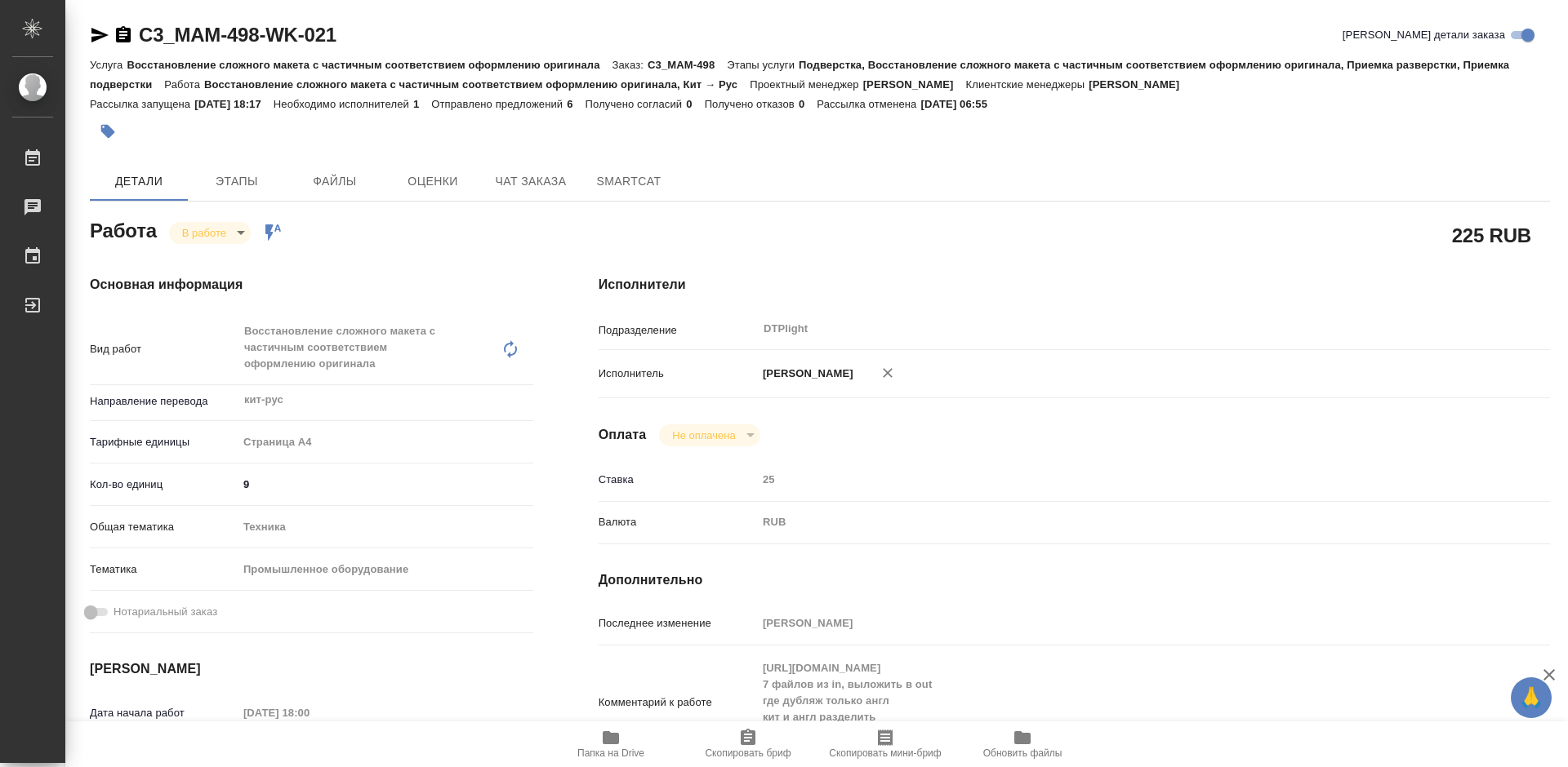
type textarea "x"
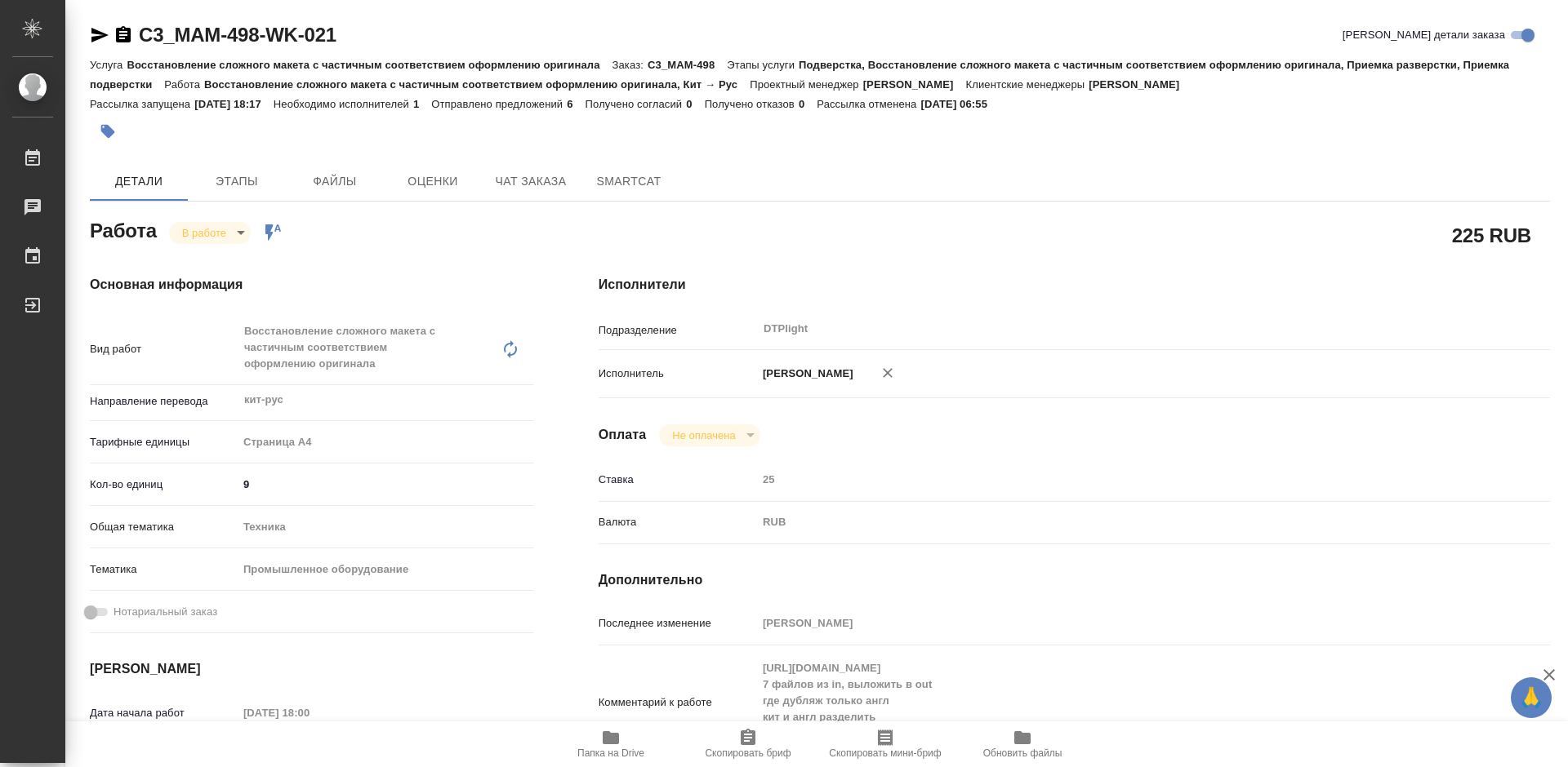
type textarea "x"
